Goal: Information Seeking & Learning: Check status

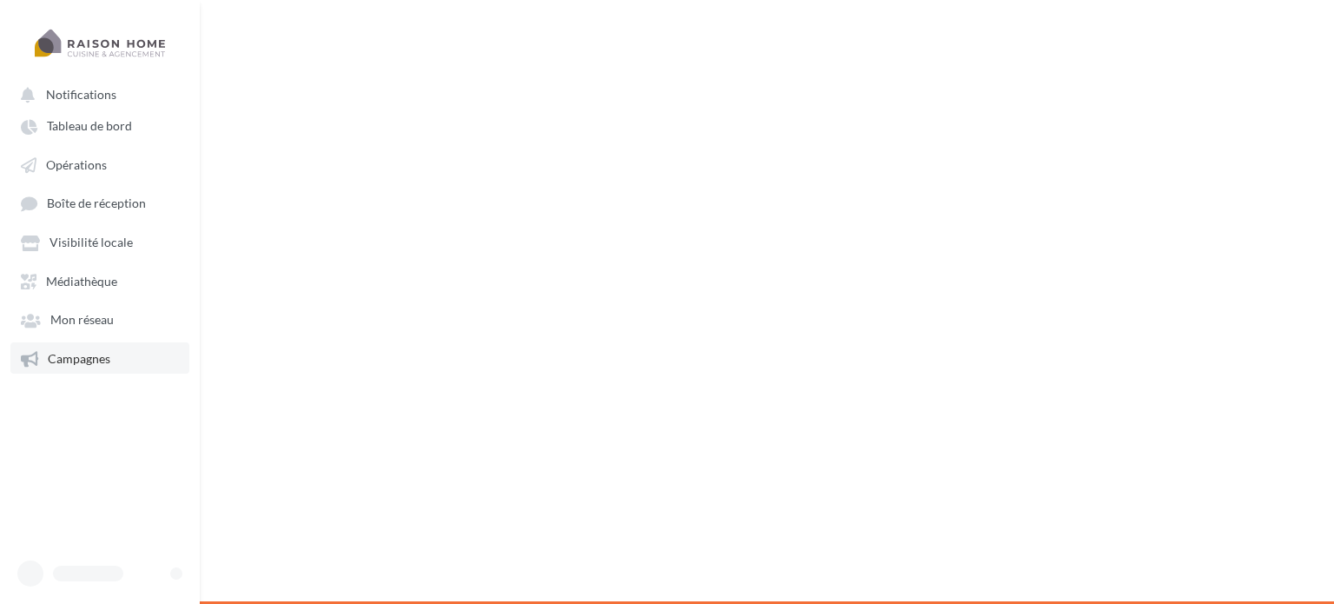
click at [81, 360] on span "Campagnes" at bounding box center [79, 358] width 63 height 15
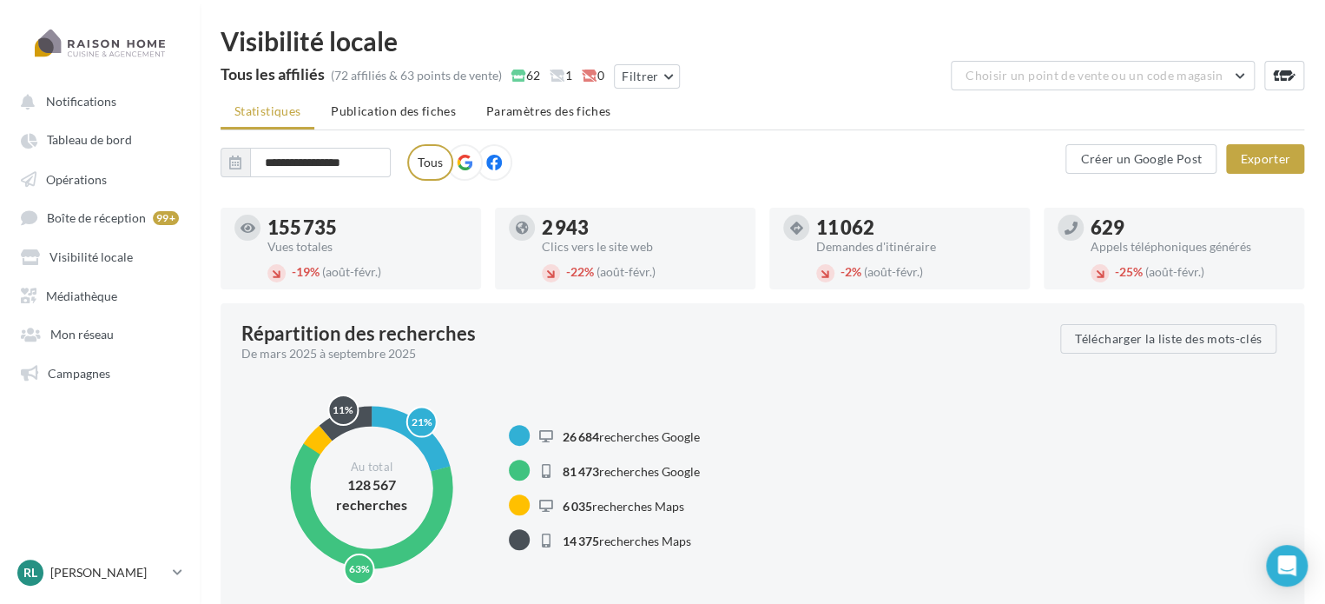
click at [99, 391] on ul "Notifications Tableau de bord Opérations Boîte de réception 99+ Médiathèque" at bounding box center [100, 236] width 198 height 316
click at [83, 378] on span "Campagnes" at bounding box center [79, 372] width 63 height 15
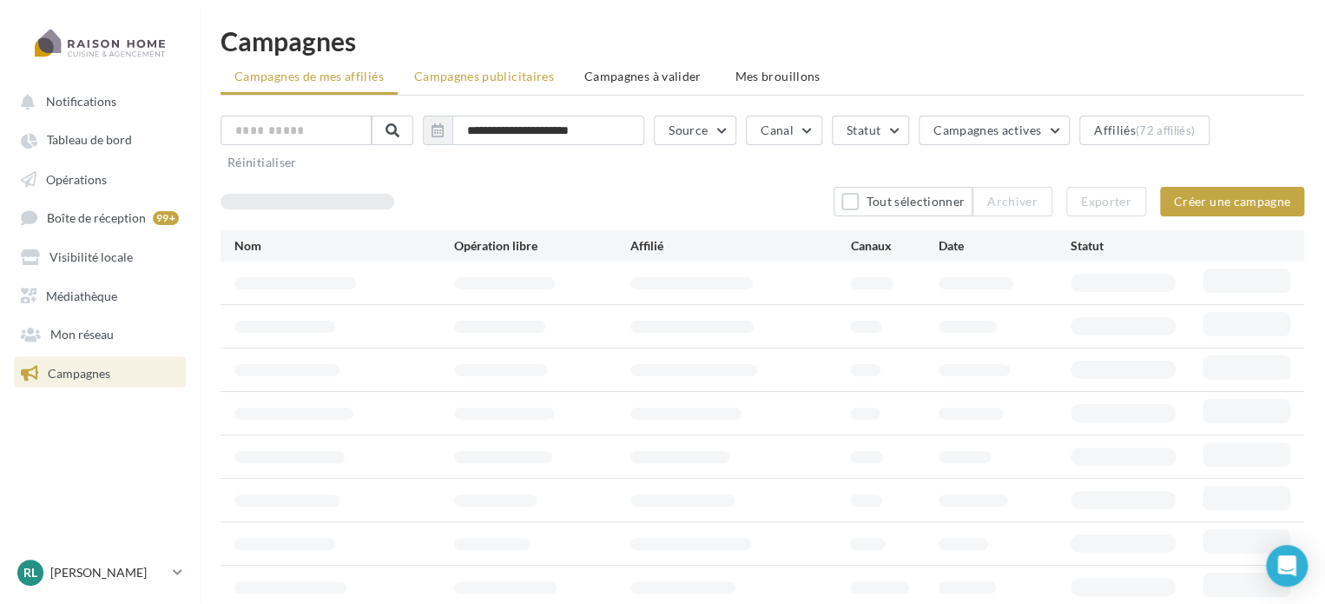
click at [473, 66] on li "Campagnes publicitaires" at bounding box center [484, 76] width 168 height 31
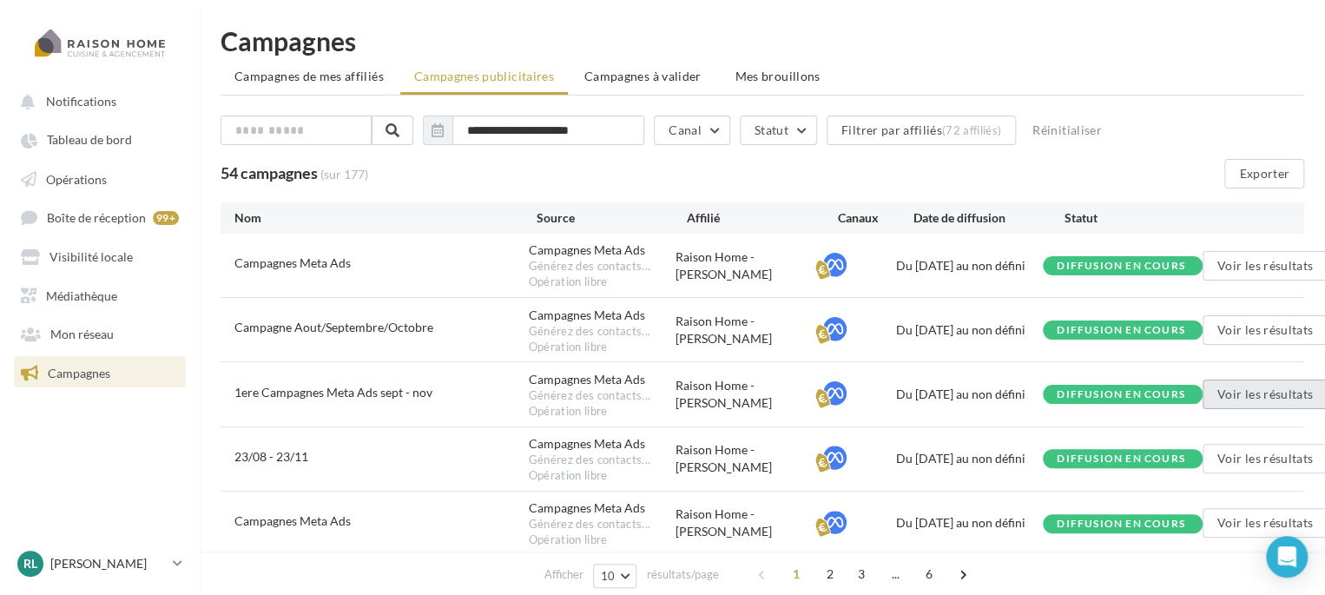
click at [1253, 395] on button "Voir les résultats" at bounding box center [1265, 394] width 125 height 30
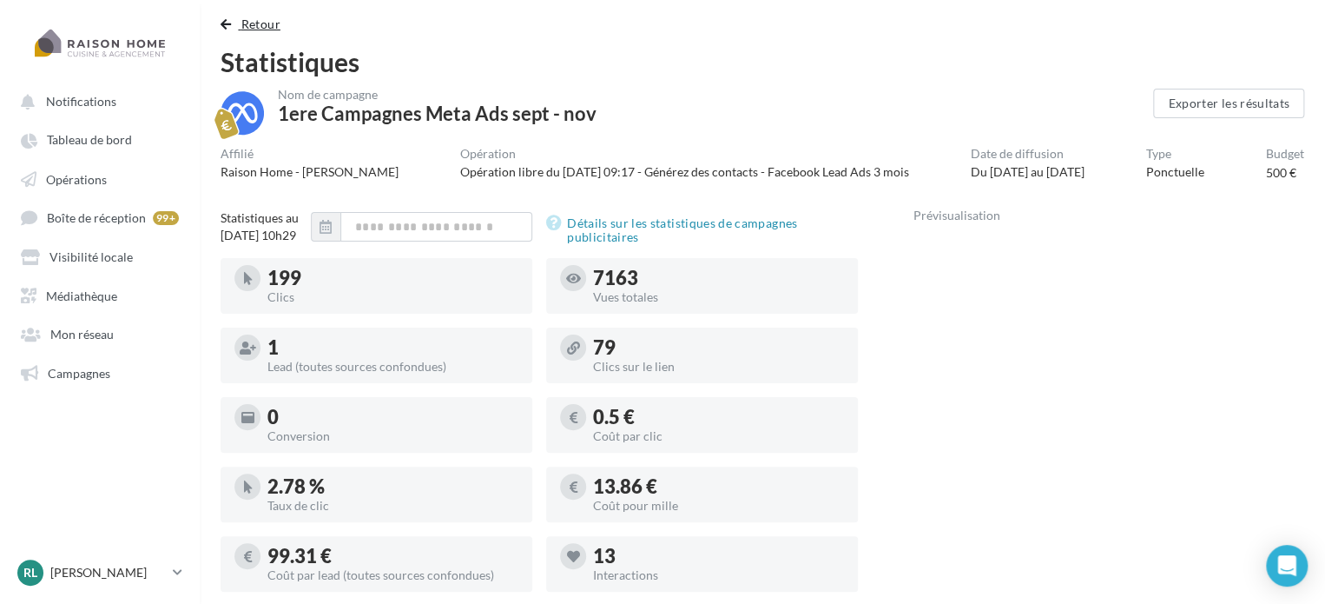
click at [259, 26] on span "Retour" at bounding box center [260, 23] width 39 height 15
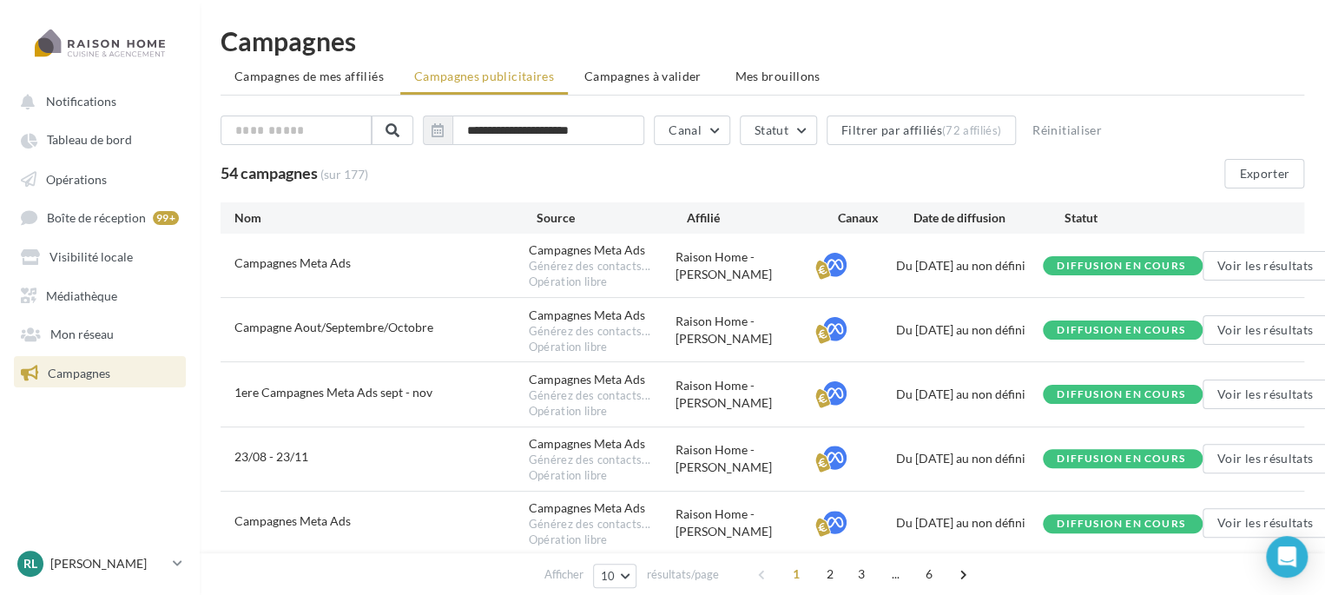
click at [110, 450] on nav "Notifications Tableau de bord Opérations Boîte de réception" at bounding box center [100, 297] width 200 height 595
click at [118, 180] on link "Opérations" at bounding box center [99, 177] width 179 height 31
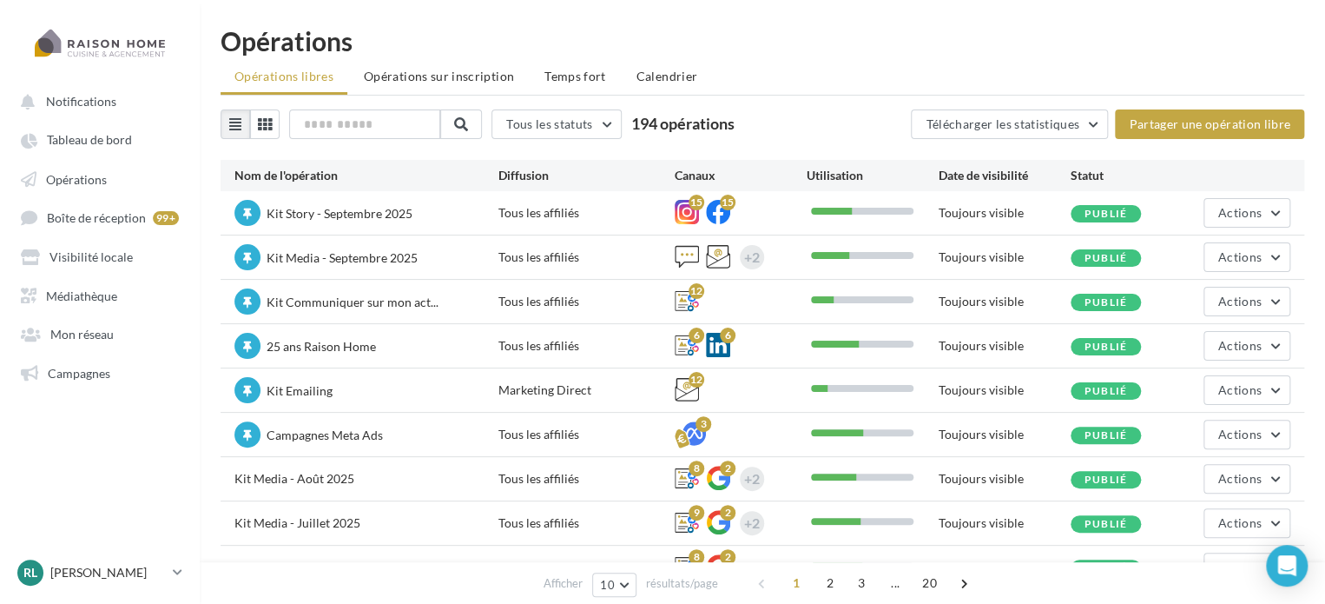
click at [143, 483] on nav "Notifications Tableau de bord Opérations Boîte de réception" at bounding box center [100, 302] width 200 height 604
click at [83, 324] on link "Mon réseau" at bounding box center [99, 332] width 179 height 31
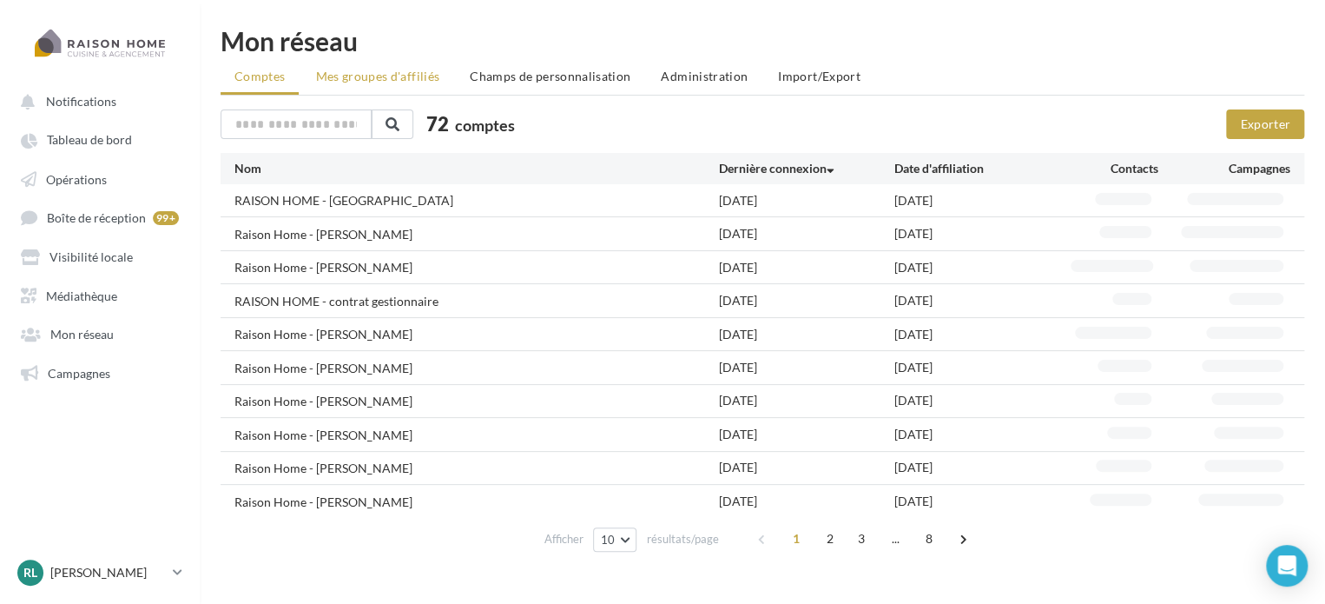
click at [399, 79] on span "Mes groupes d'affiliés" at bounding box center [377, 76] width 124 height 15
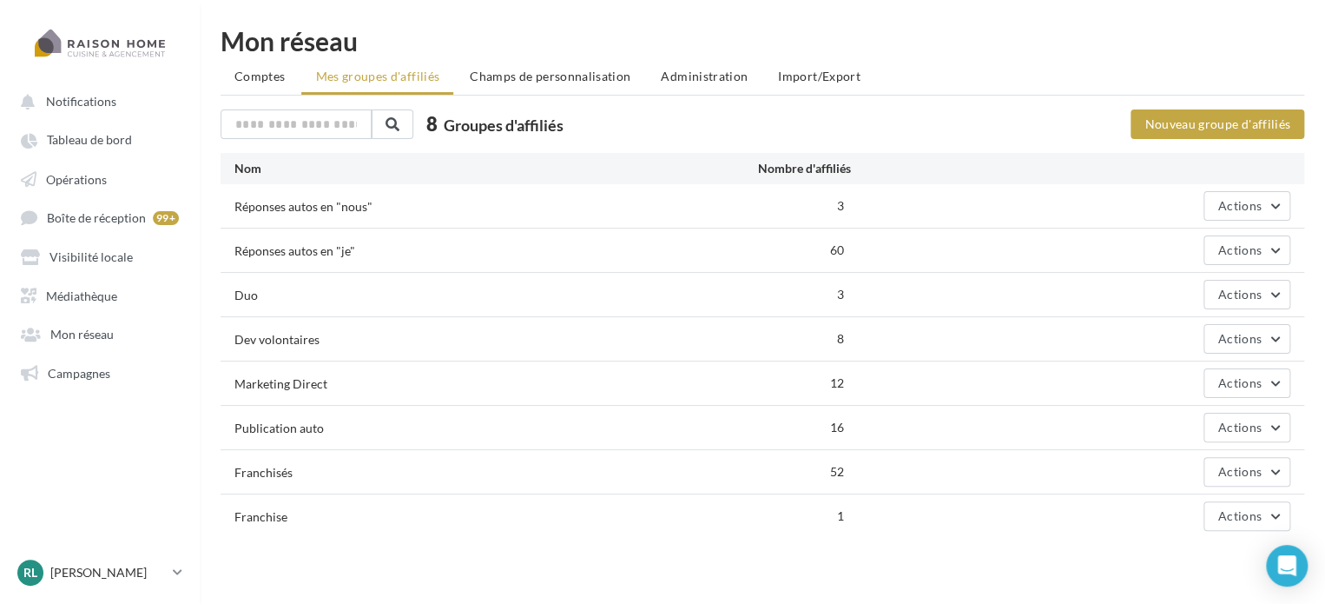
drag, startPoint x: 322, startPoint y: 421, endPoint x: 231, endPoint y: 428, distance: 91.4
click at [231, 428] on div "Publication auto 16 Actions" at bounding box center [763, 427] width 1084 height 43
drag, startPoint x: 847, startPoint y: 428, endPoint x: 820, endPoint y: 427, distance: 26.9
click at [820, 427] on div "16" at bounding box center [763, 427] width 176 height 17
click at [66, 454] on nav "Notifications Tableau de bord Opérations Boîte de réception" at bounding box center [100, 302] width 200 height 604
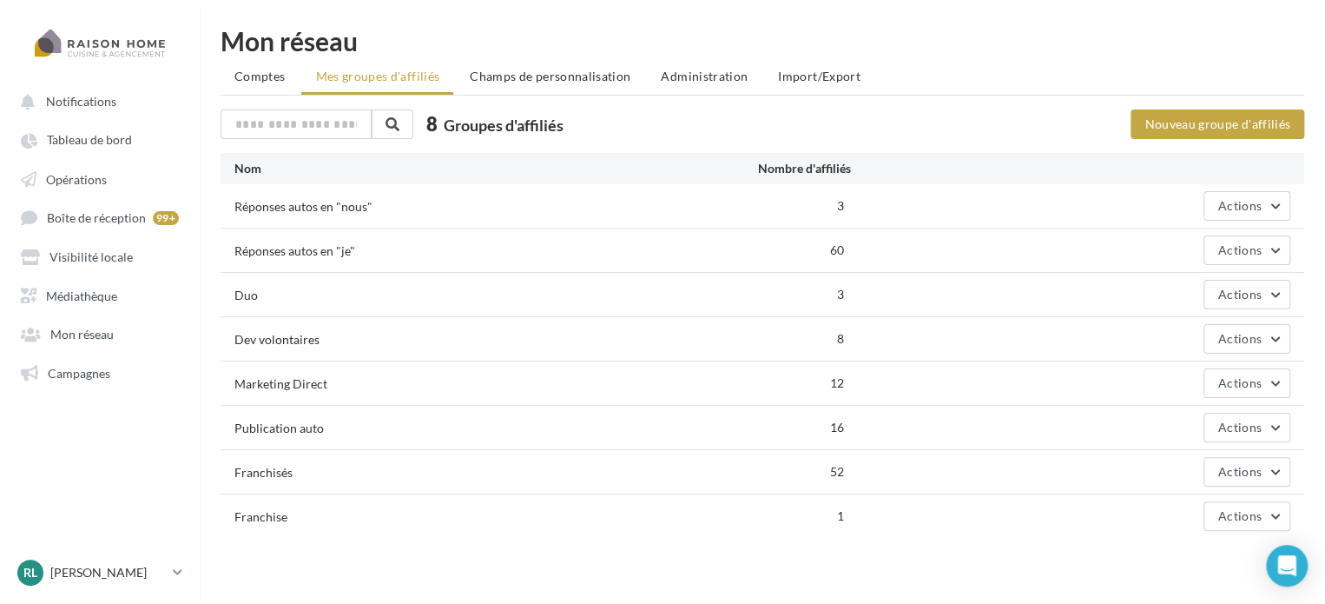
drag, startPoint x: 236, startPoint y: 428, endPoint x: 336, endPoint y: 432, distance: 99.9
click at [336, 432] on div "Publication auto" at bounding box center [454, 427] width 440 height 18
click at [541, 69] on span "Champs de personnalisation" at bounding box center [550, 76] width 161 height 15
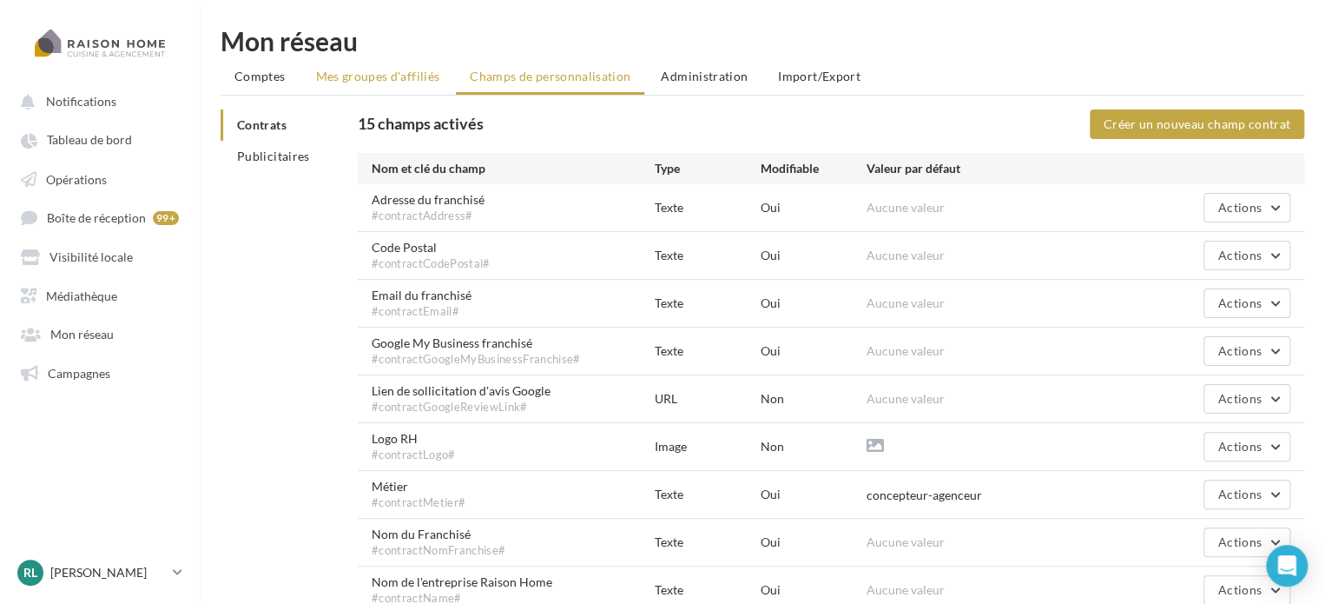
click at [373, 79] on span "Mes groupes d'affiliés" at bounding box center [377, 76] width 124 height 15
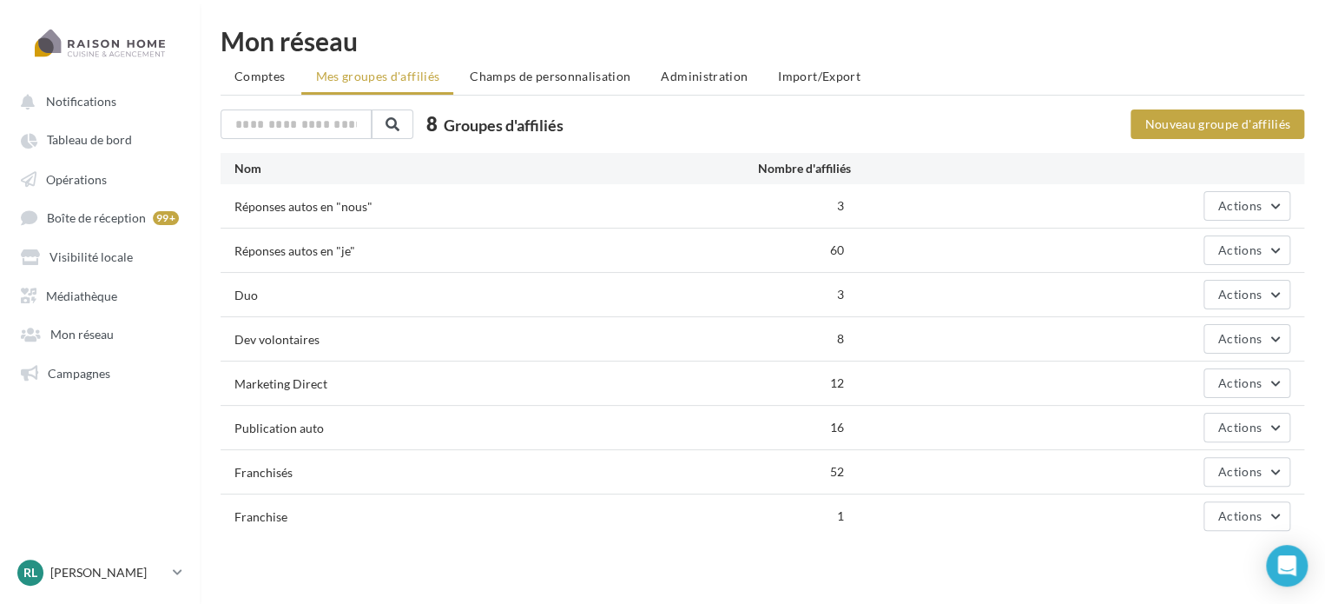
drag, startPoint x: 828, startPoint y: 426, endPoint x: 854, endPoint y: 426, distance: 26.9
click at [854, 426] on div "Publication auto 16 Actions" at bounding box center [763, 427] width 1084 height 43
click at [854, 426] on div "Actions" at bounding box center [1070, 427] width 440 height 30
drag, startPoint x: 854, startPoint y: 426, endPoint x: 778, endPoint y: 424, distance: 76.4
click at [778, 424] on div "Publication auto 16 Actions" at bounding box center [763, 427] width 1084 height 43
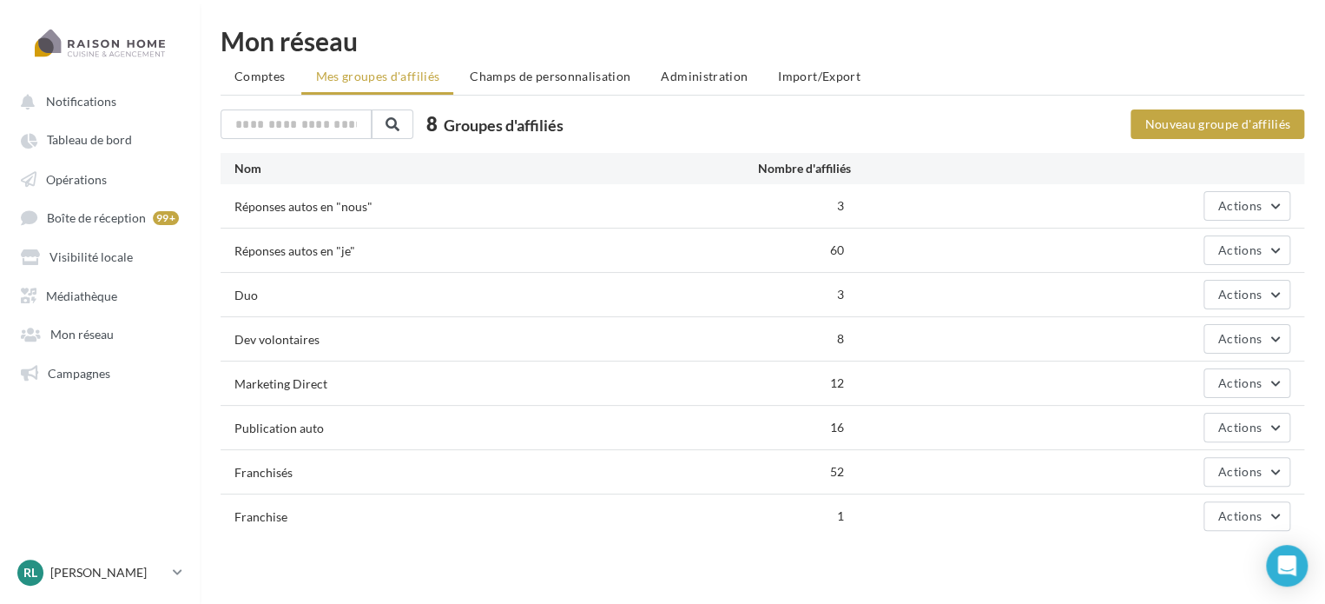
click at [153, 447] on nav "Notifications Tableau de bord Opérations Boîte de réception" at bounding box center [100, 302] width 200 height 604
drag, startPoint x: 236, startPoint y: 426, endPoint x: 328, endPoint y: 426, distance: 92.0
click at [328, 426] on div "Publication auto" at bounding box center [454, 427] width 440 height 18
drag, startPoint x: 235, startPoint y: 428, endPoint x: 357, endPoint y: 411, distance: 122.8
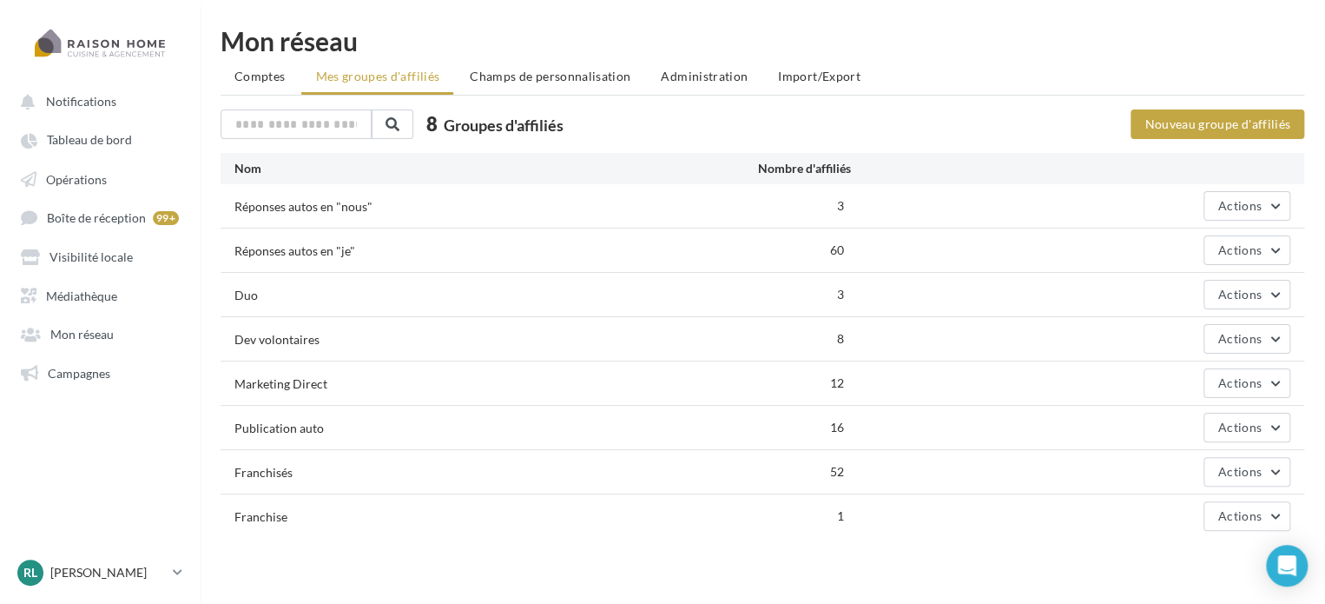
click at [357, 411] on div "Publication auto 16 Actions" at bounding box center [763, 427] width 1084 height 43
click at [338, 420] on div "Publication auto" at bounding box center [454, 427] width 440 height 18
click at [87, 220] on span "Boîte de réception" at bounding box center [96, 217] width 99 height 15
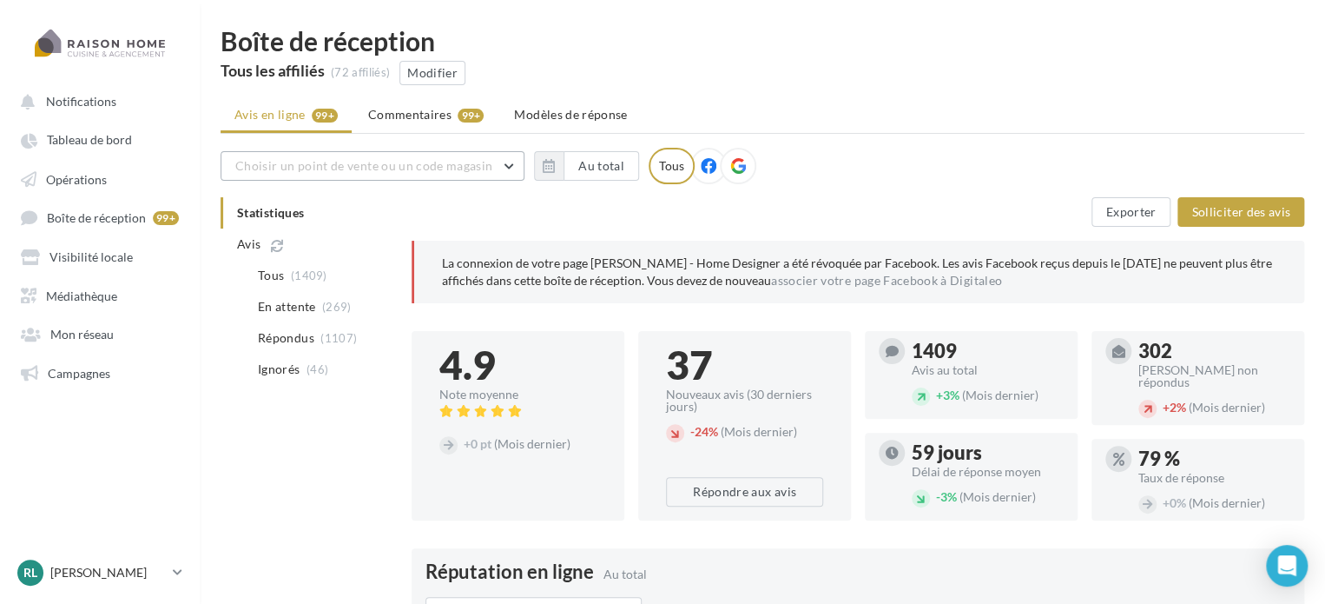
click at [476, 166] on span "Choisir un point de vente ou un code magasin" at bounding box center [363, 165] width 257 height 15
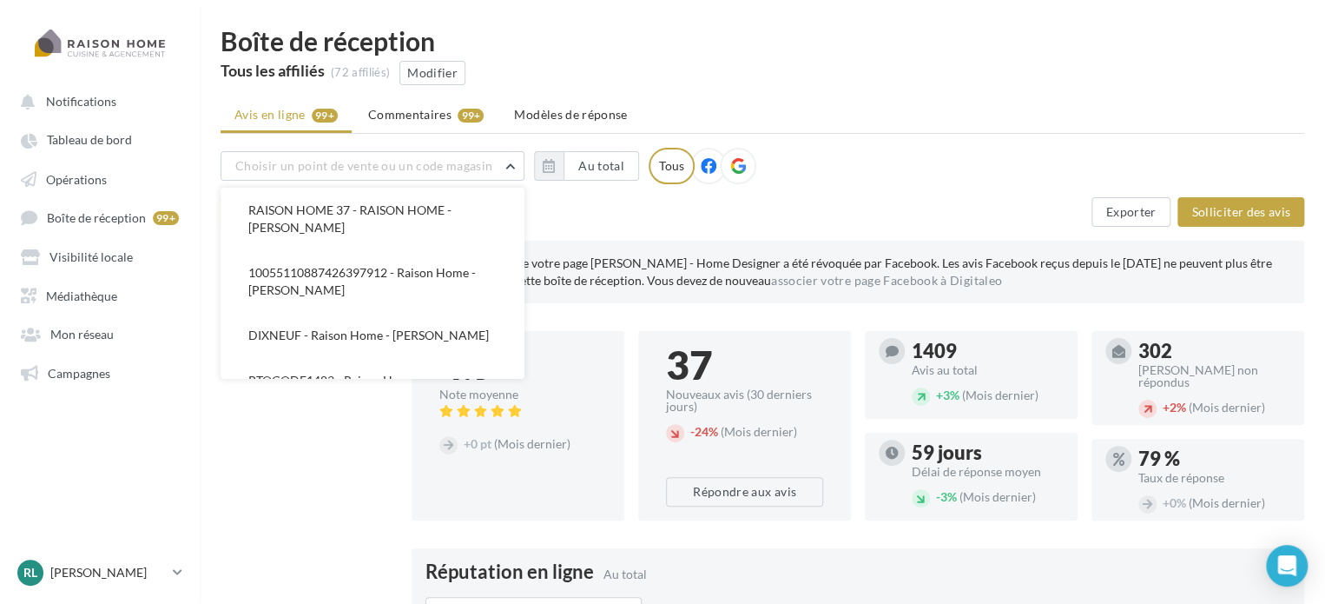
click at [743, 208] on div "Exporter Solliciter des avis" at bounding box center [858, 212] width 893 height 30
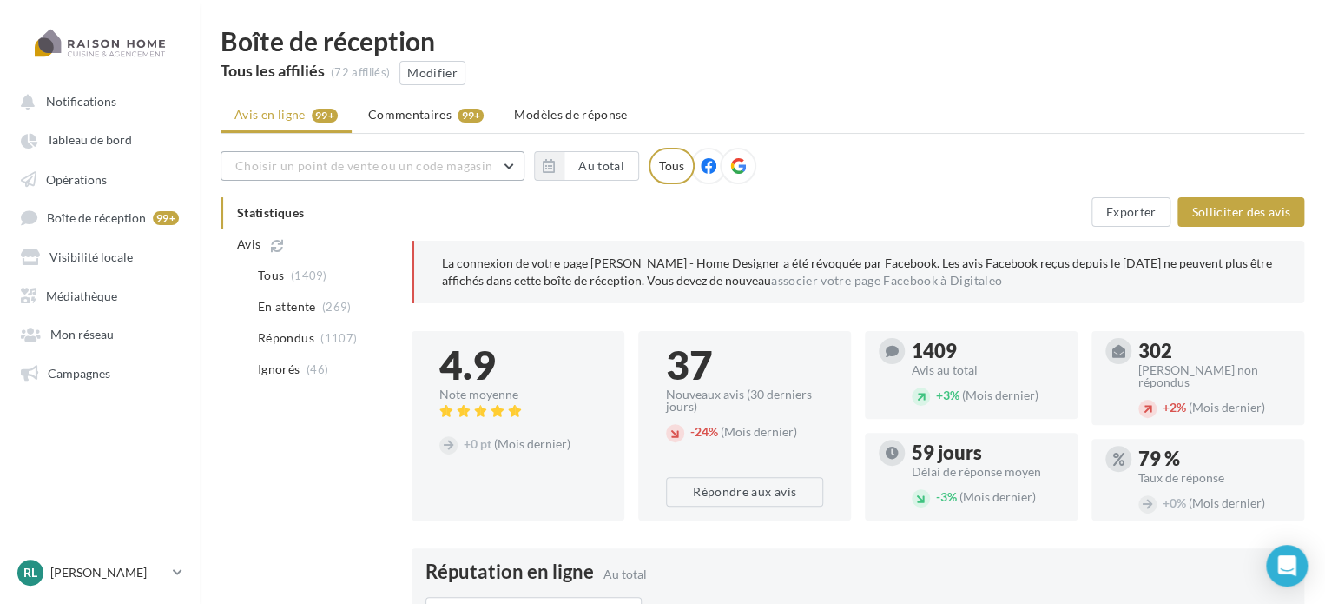
click at [416, 159] on span "Choisir un point de vente ou un code magasin" at bounding box center [363, 165] width 257 height 15
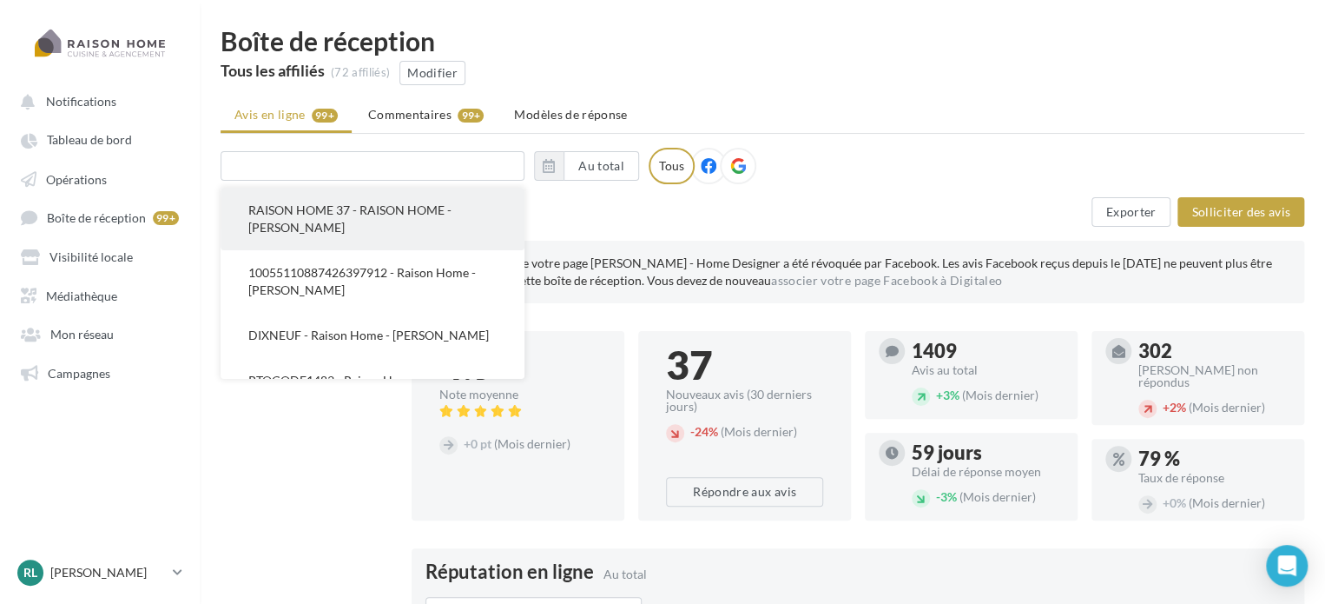
click at [422, 238] on button "RAISON HOME 37 - RAISON HOME - Pascal LAURENCE" at bounding box center [373, 219] width 304 height 63
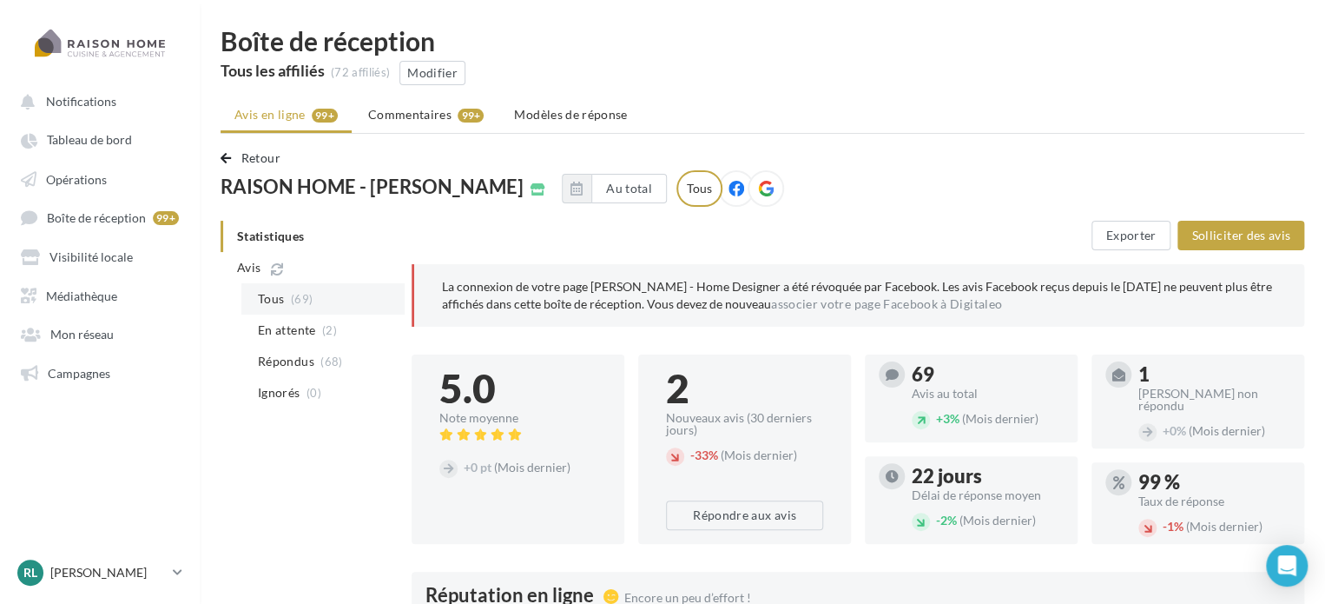
click at [281, 305] on span "Tous" at bounding box center [271, 298] width 26 height 17
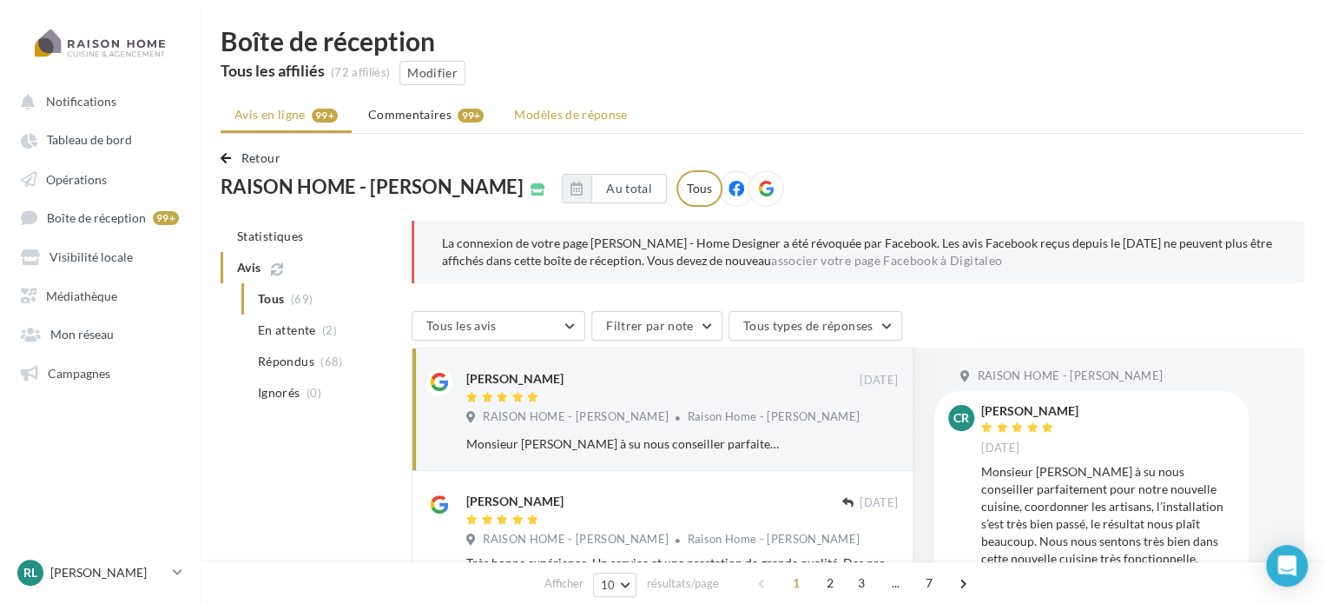
click at [563, 110] on span "Modèles de réponse" at bounding box center [570, 114] width 113 height 15
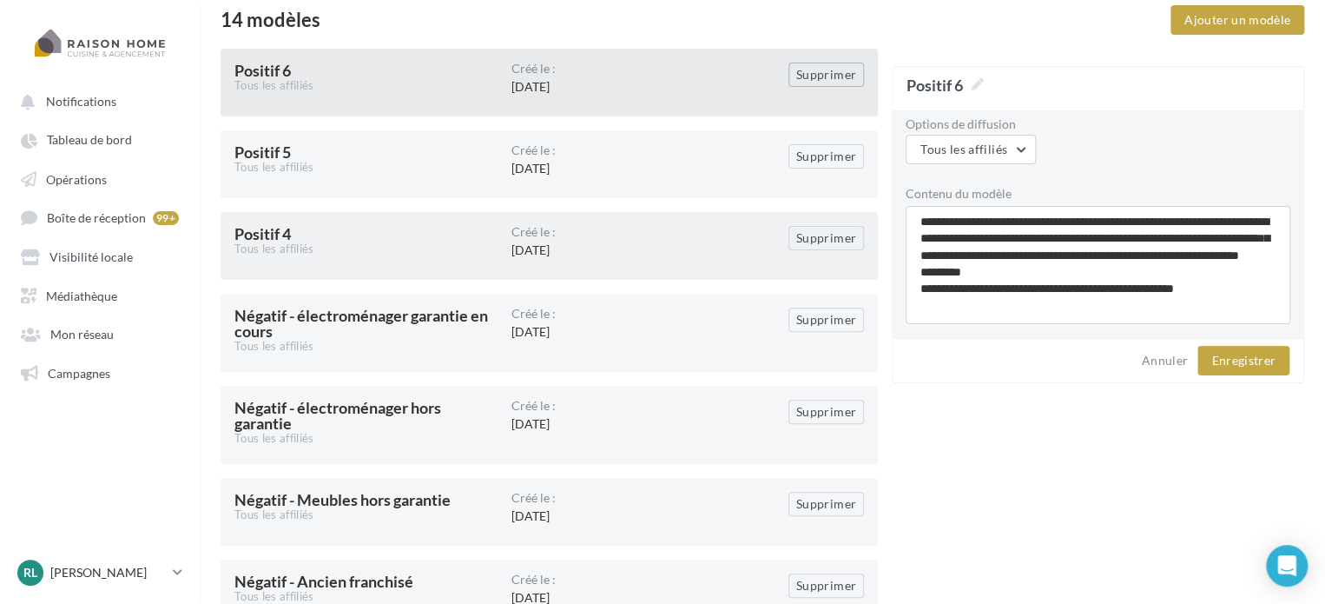
scroll to position [160, 0]
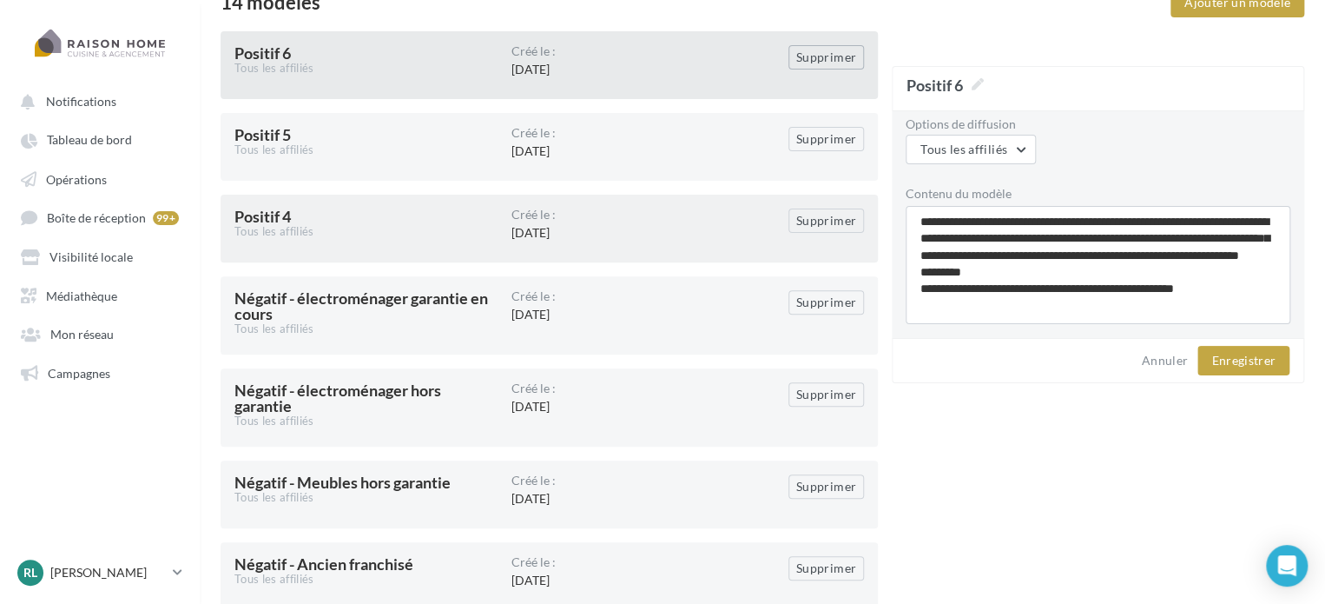
click at [610, 241] on div "Créé le : 14/12/2022" at bounding box center [649, 228] width 277 height 40
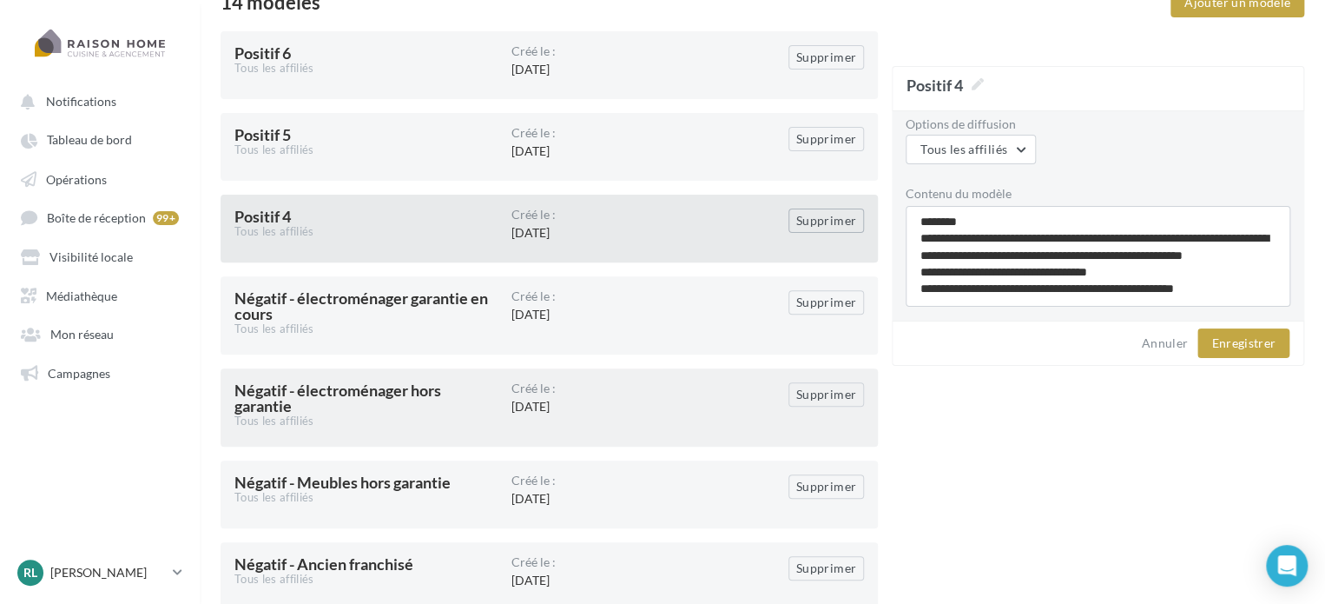
scroll to position [14, 0]
click at [571, 392] on div "Créé le :" at bounding box center [649, 388] width 277 height 12
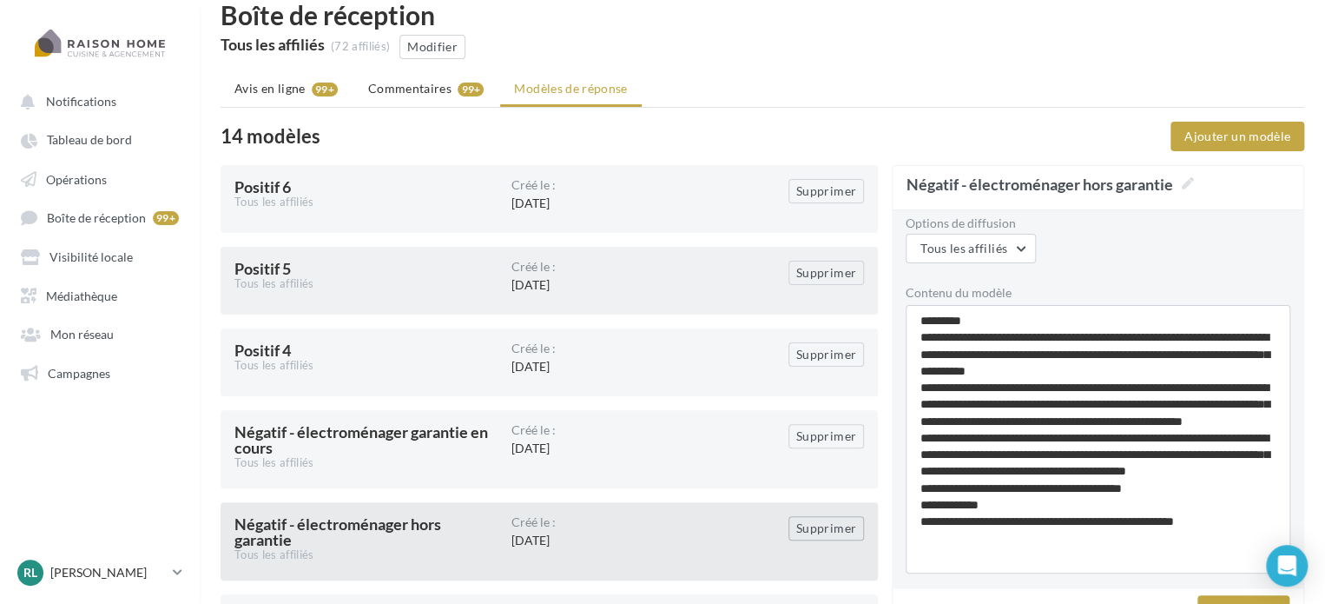
scroll to position [0, 0]
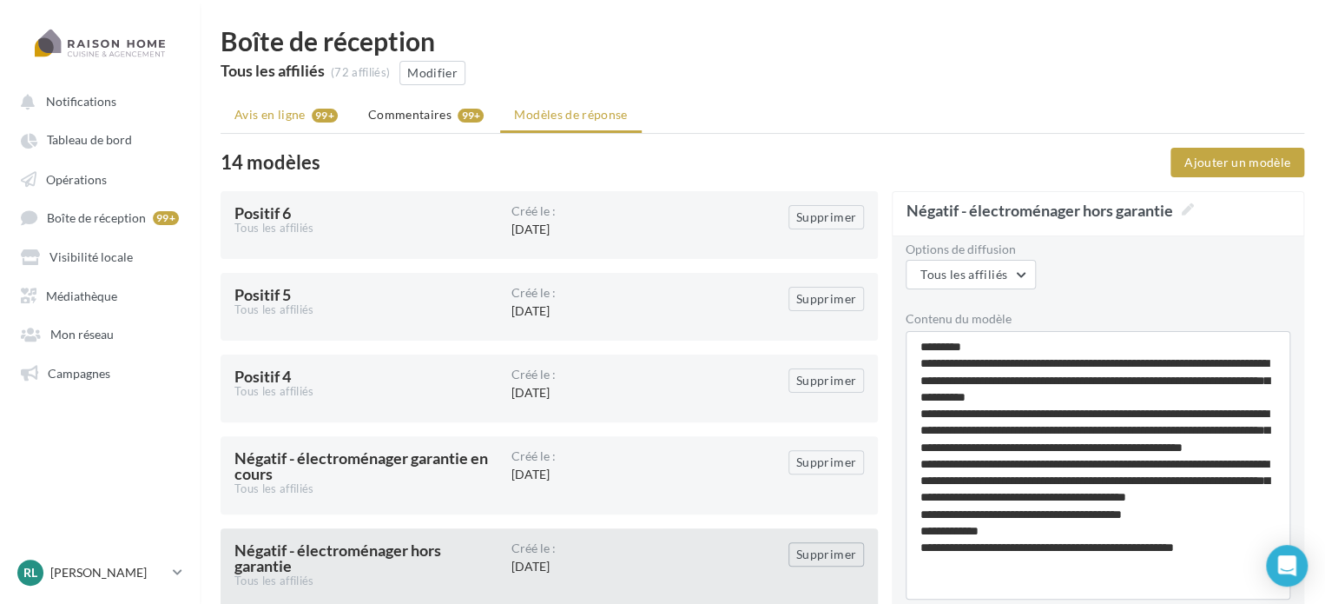
click at [320, 122] on li "Avis en ligne 99+" at bounding box center [286, 114] width 131 height 31
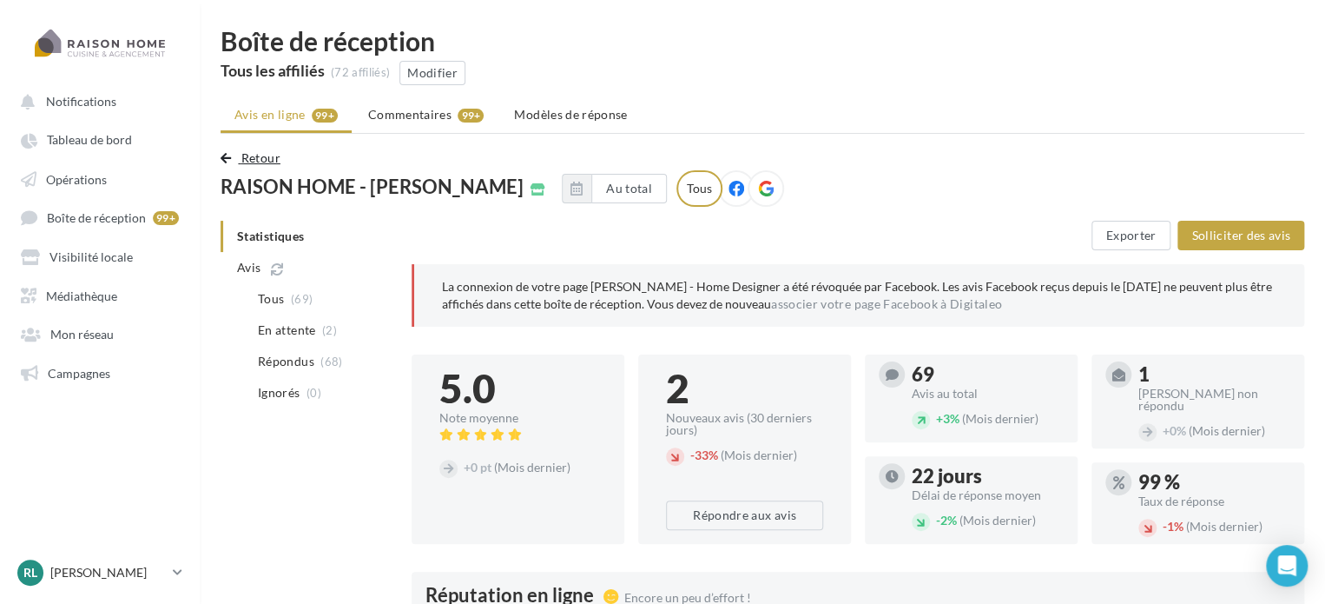
click at [267, 160] on span "Retour" at bounding box center [260, 157] width 39 height 15
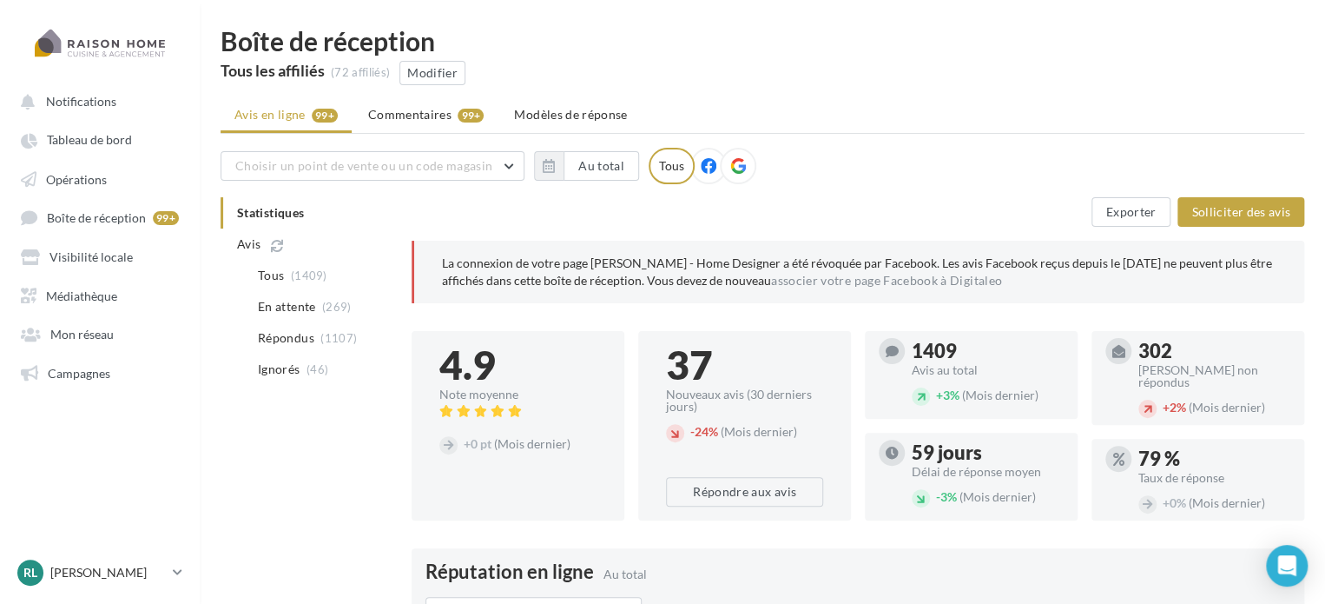
drag, startPoint x: 504, startPoint y: 368, endPoint x: 439, endPoint y: 368, distance: 65.1
click at [439, 368] on div "4.9" at bounding box center [517, 365] width 157 height 40
click at [574, 369] on div "4.9" at bounding box center [517, 365] width 157 height 40
click at [102, 254] on span "Visibilité locale" at bounding box center [90, 256] width 83 height 15
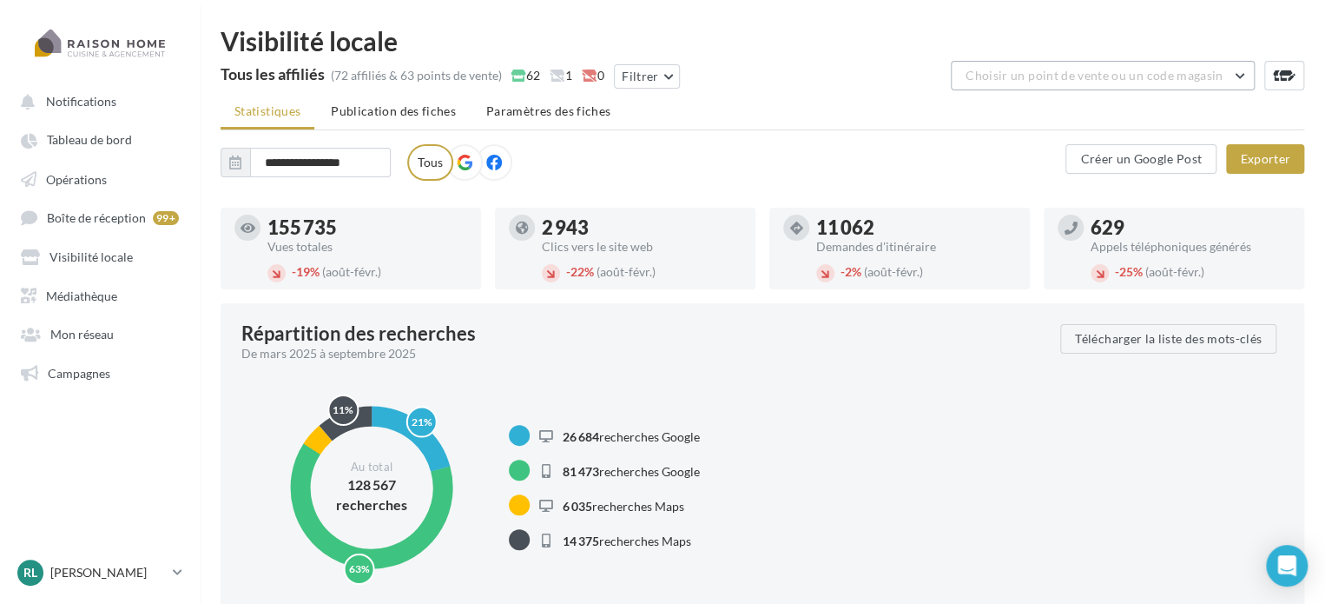
click at [1055, 72] on span "Choisir un point de vente ou un code magasin" at bounding box center [1094, 75] width 257 height 15
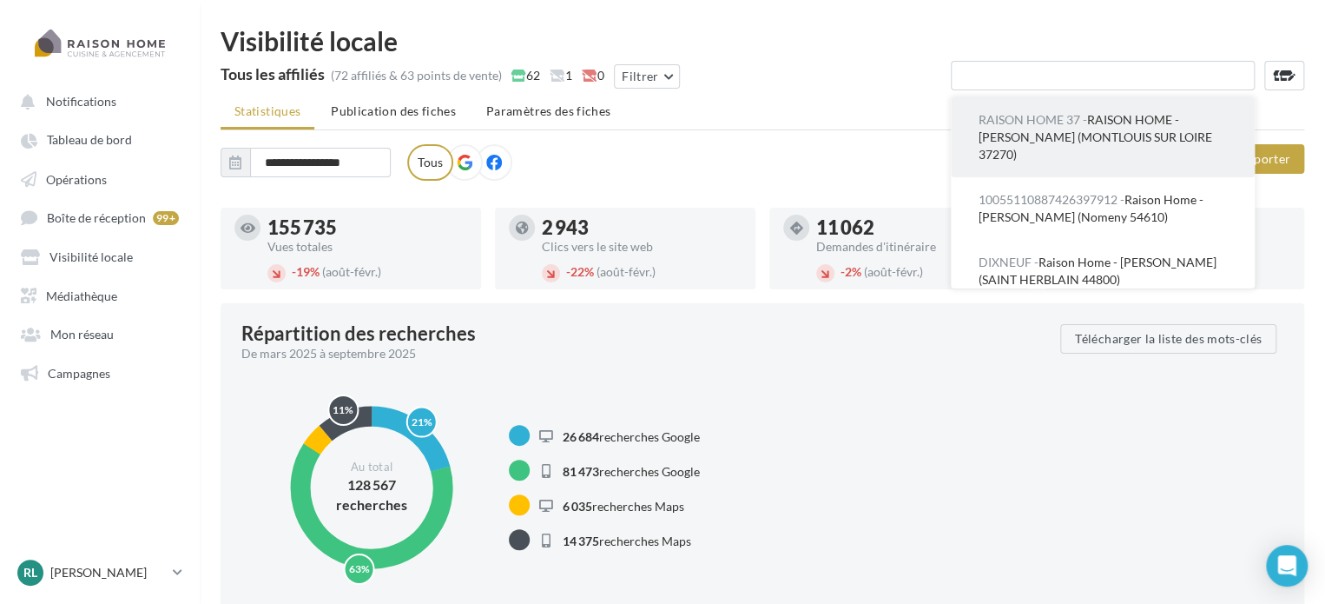
click at [1035, 146] on button "RAISON HOME 37 - RAISON HOME - Pascal LAURENCE (MONTLOUIS SUR LOIRE 37270)" at bounding box center [1103, 137] width 304 height 80
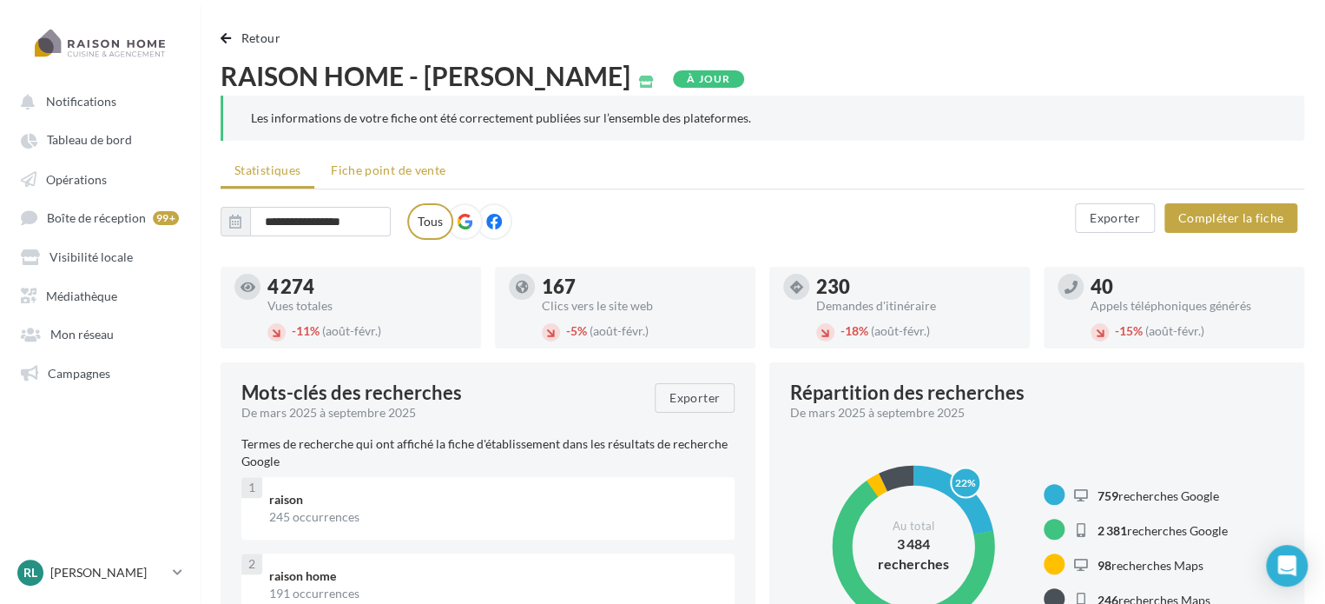
click at [406, 162] on li "Fiche point de vente" at bounding box center [388, 170] width 142 height 31
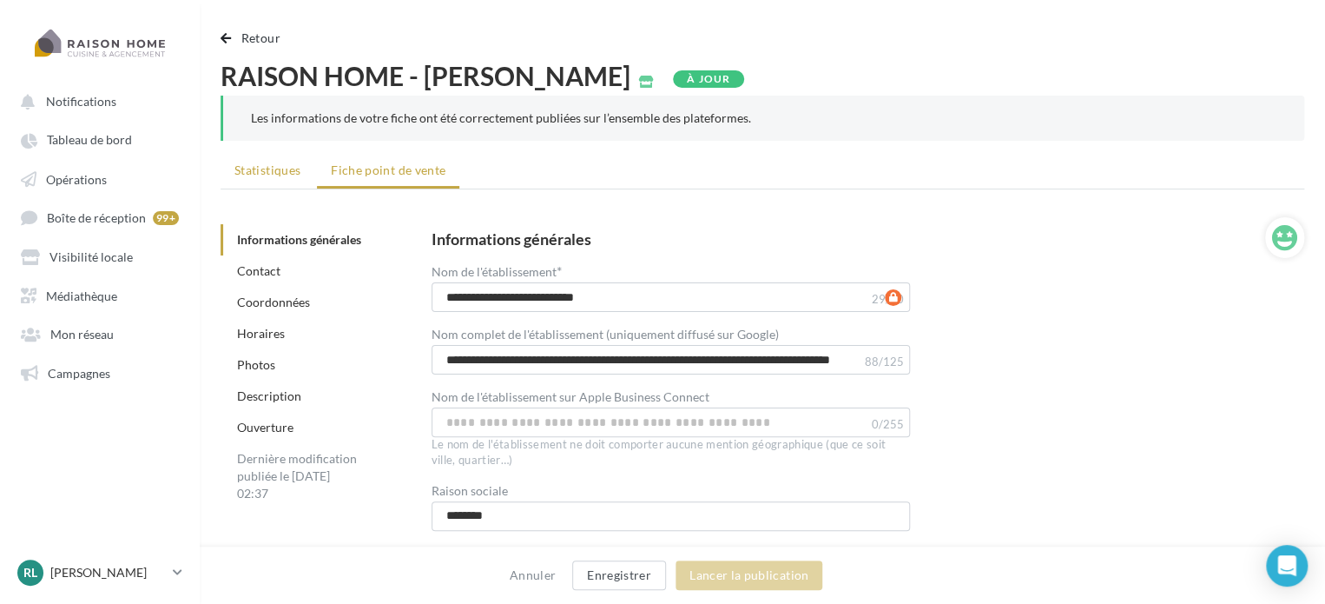
click at [267, 179] on li "Statistiques" at bounding box center [268, 170] width 94 height 31
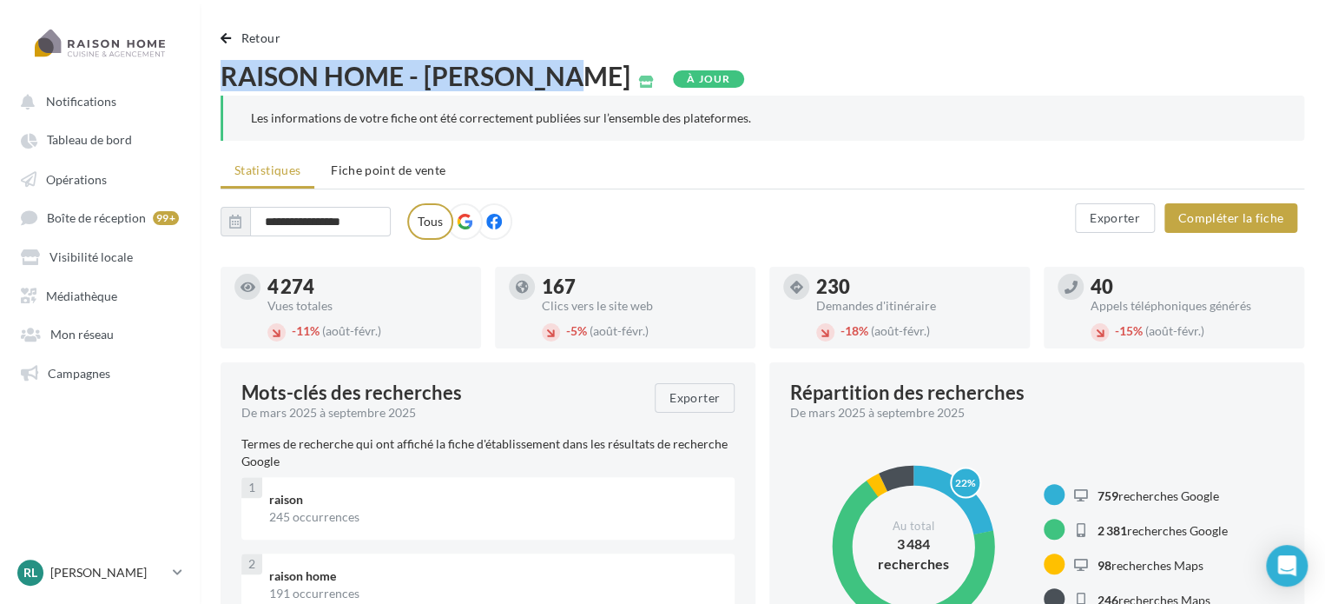
drag, startPoint x: 224, startPoint y: 79, endPoint x: 552, endPoint y: 72, distance: 328.3
click at [552, 72] on span "RAISON HOME - Pascal LAURENCE" at bounding box center [426, 76] width 410 height 26
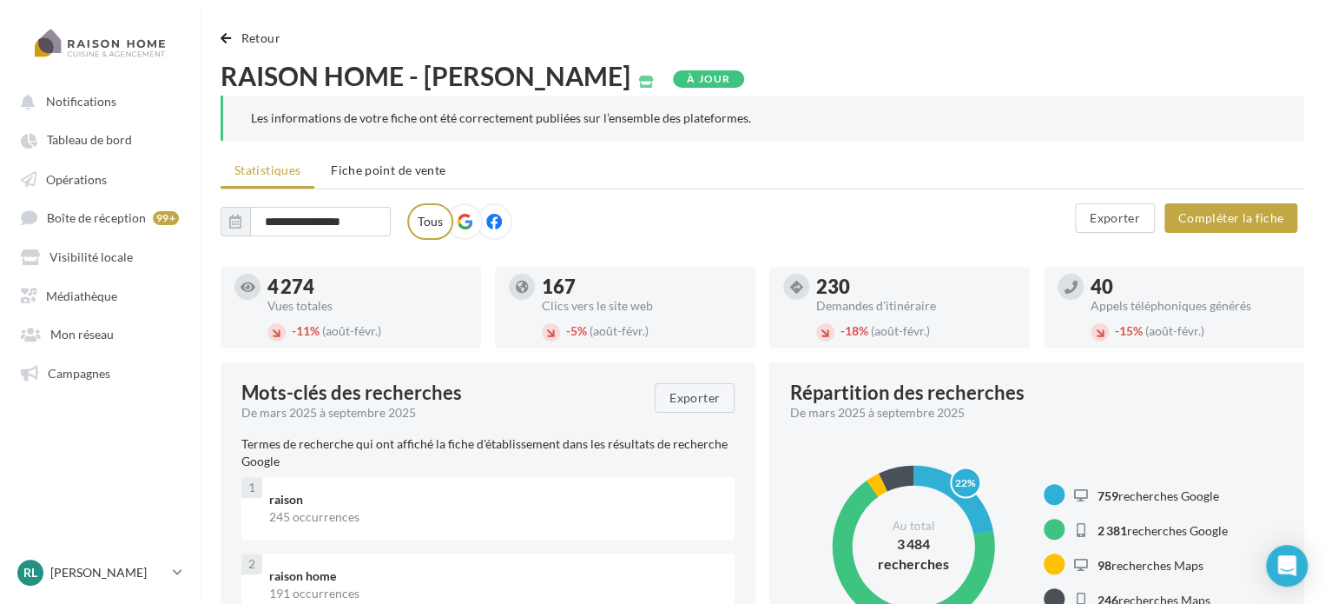
click at [560, 166] on ul "Statistiques Fiche point de vente" at bounding box center [763, 172] width 1084 height 35
click at [108, 139] on span "Tableau de bord" at bounding box center [89, 140] width 85 height 15
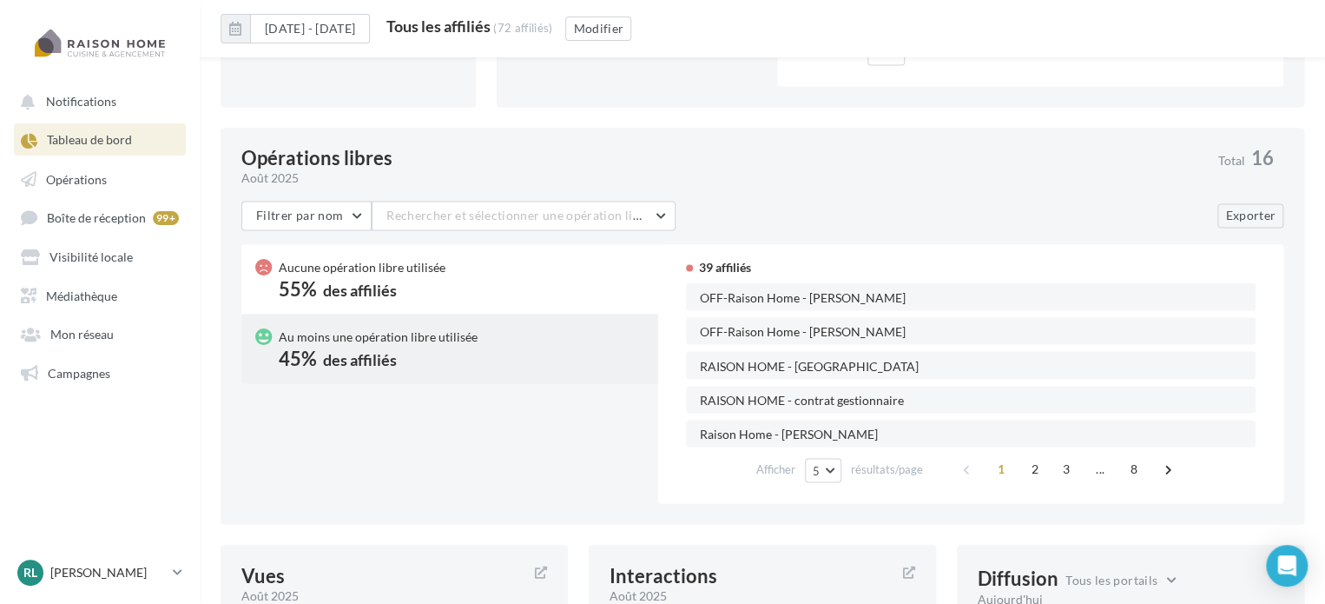
scroll to position [1435, 0]
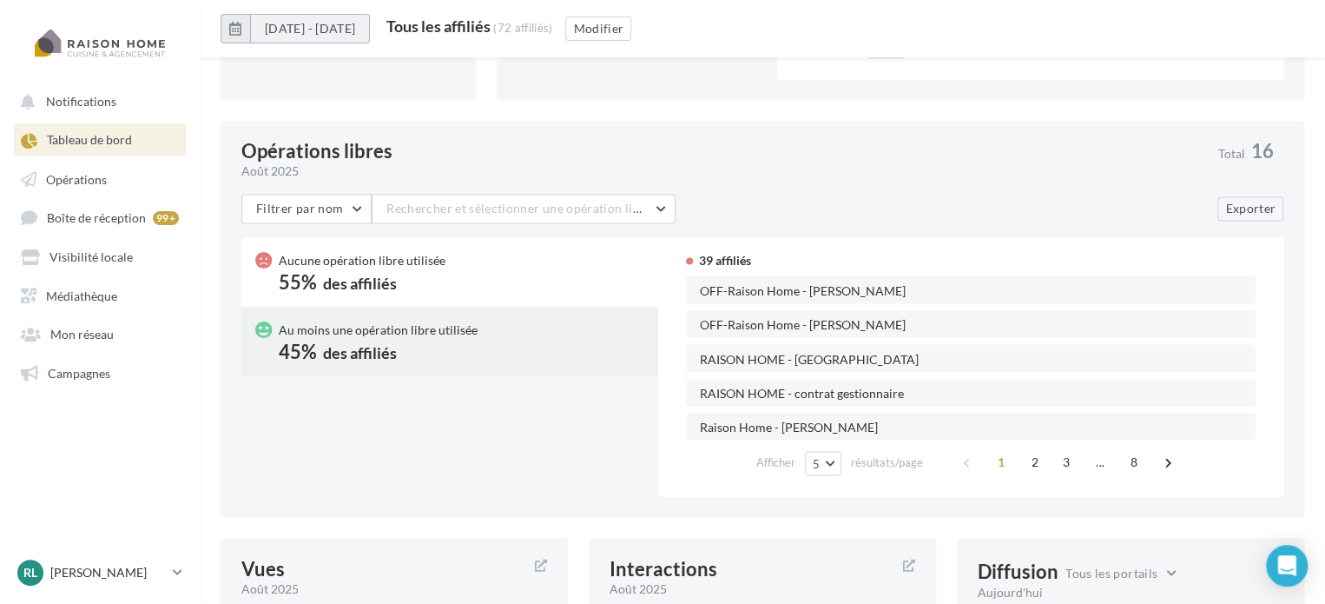
click at [332, 24] on button "01/08/2025 - 31/08/2025" at bounding box center [310, 29] width 120 height 30
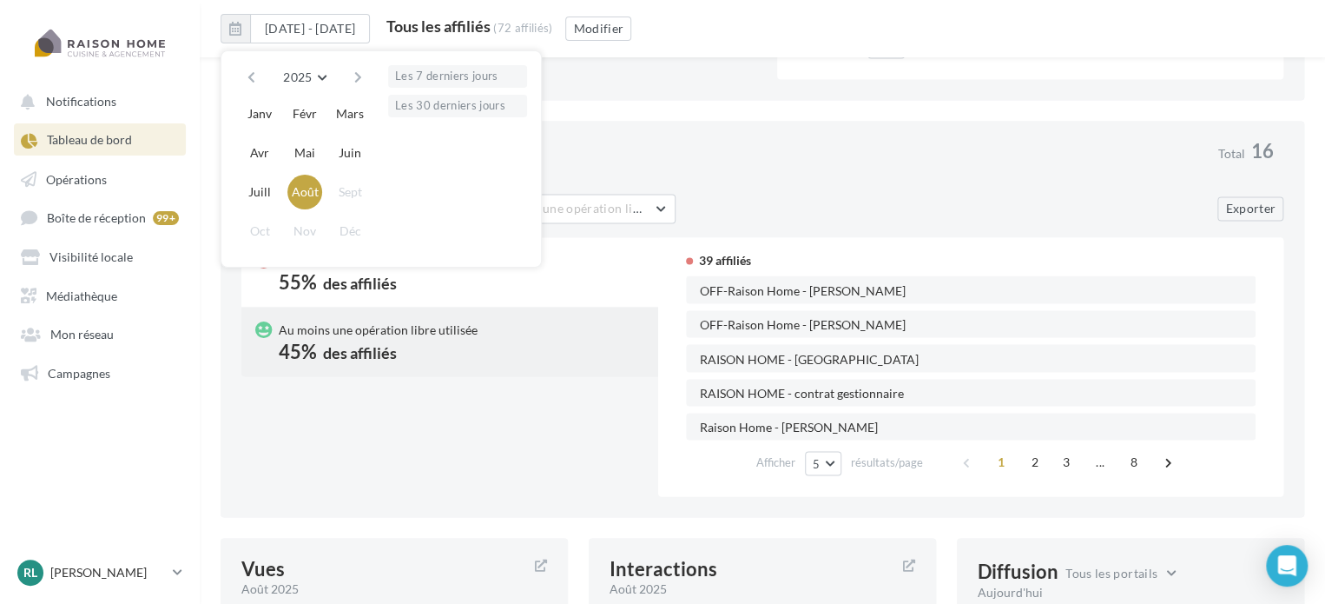
click at [769, 169] on div "août 2025" at bounding box center [722, 170] width 963 height 17
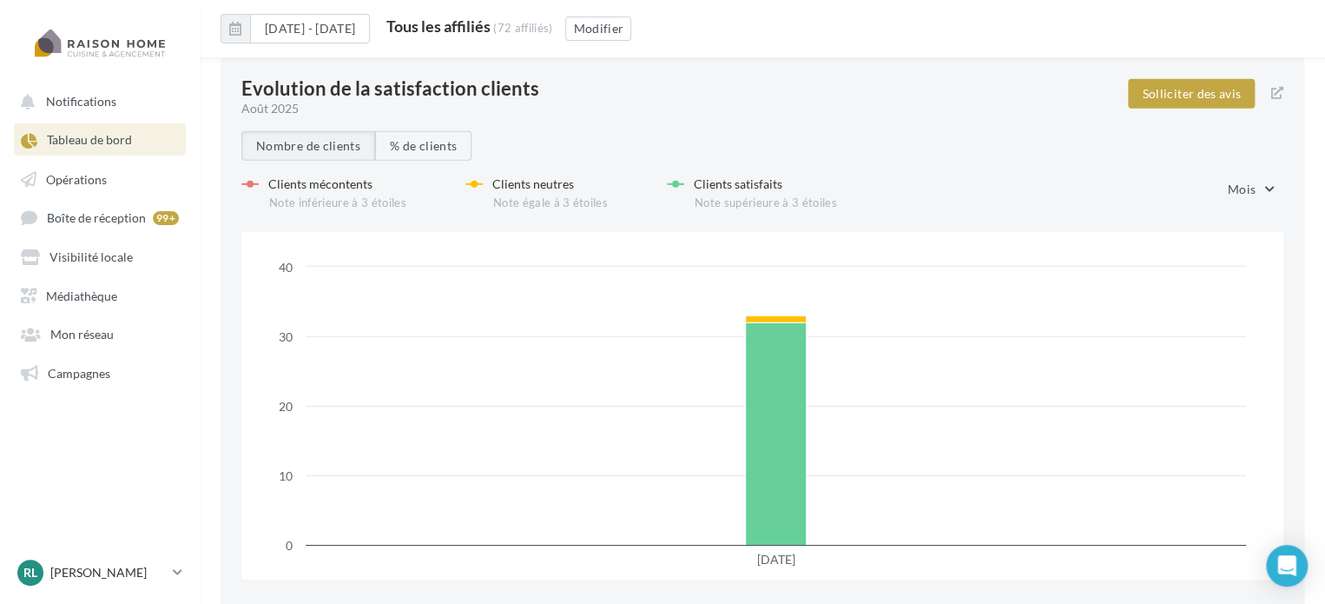
scroll to position [2602, 0]
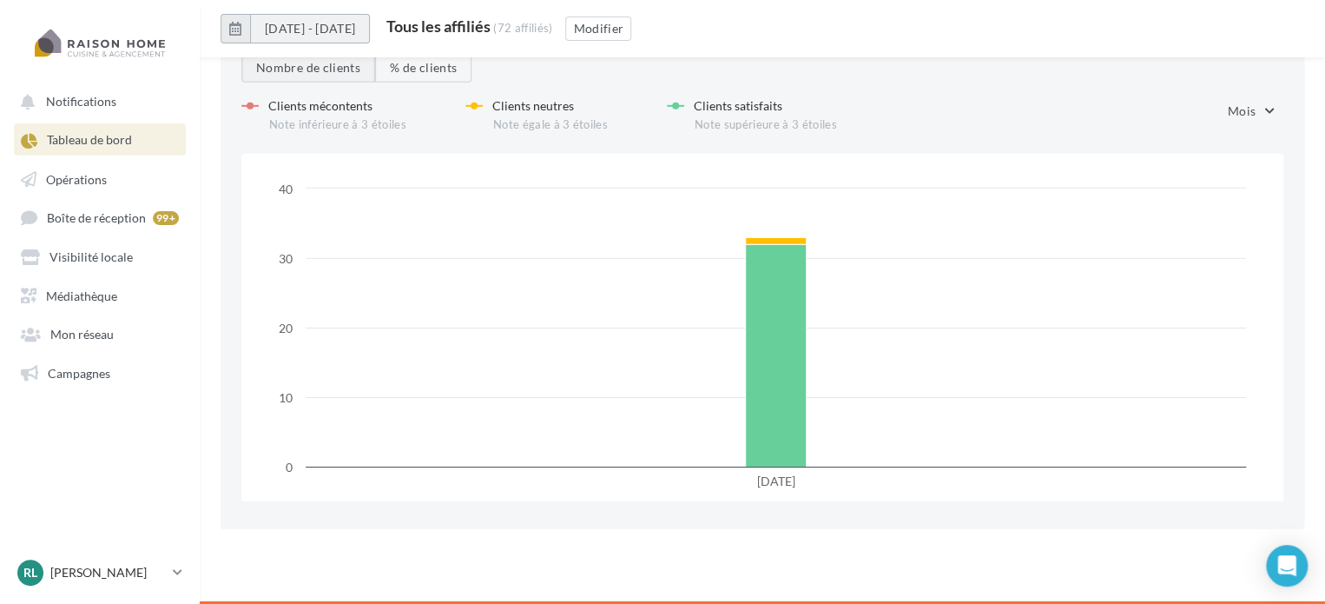
click at [370, 30] on button "01/08/2025 - 31/08/2025" at bounding box center [310, 29] width 120 height 30
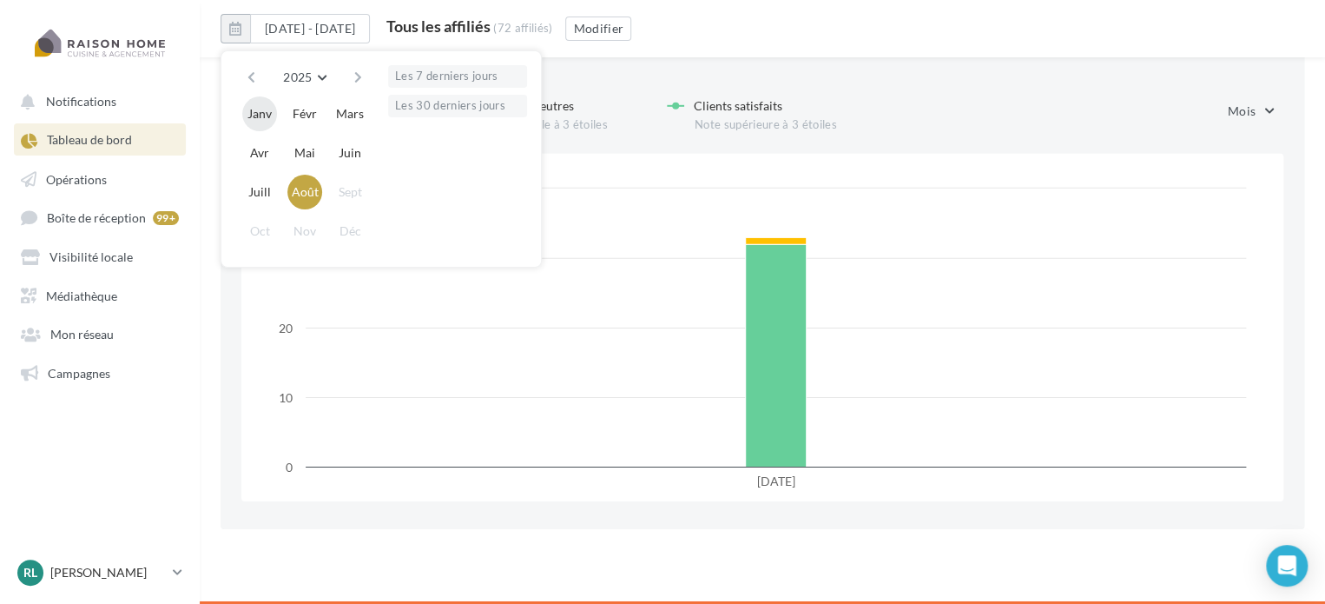
click at [259, 103] on button "Janv" at bounding box center [259, 113] width 35 height 35
click at [300, 178] on button "Août" at bounding box center [304, 192] width 35 height 35
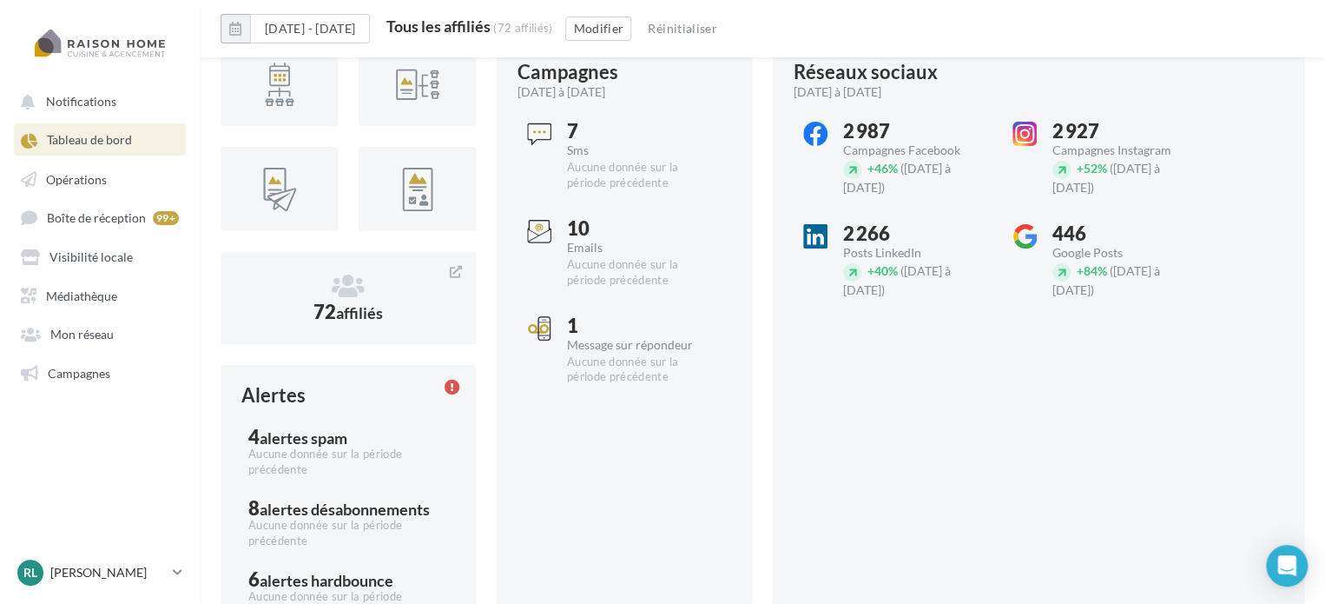
scroll to position [0, 0]
